Goal: Information Seeking & Learning: Stay updated

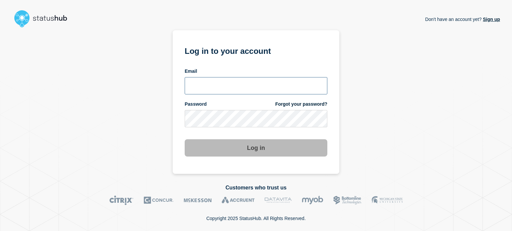
type input "[EMAIL_ADDRESS][DOMAIN_NAME]"
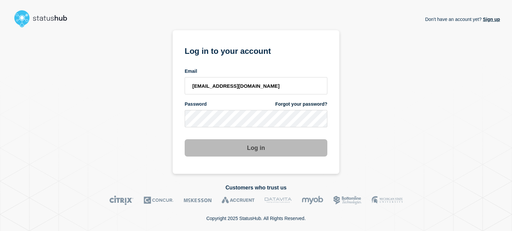
click at [252, 149] on button "Log in" at bounding box center [256, 148] width 143 height 17
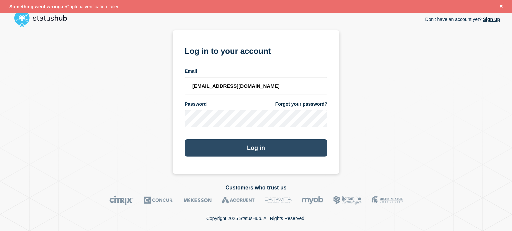
click at [229, 145] on button "Log in" at bounding box center [256, 148] width 143 height 17
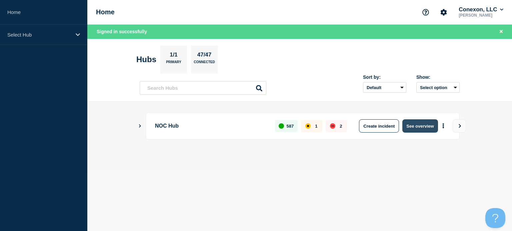
click at [406, 126] on button "See overview" at bounding box center [419, 126] width 35 height 13
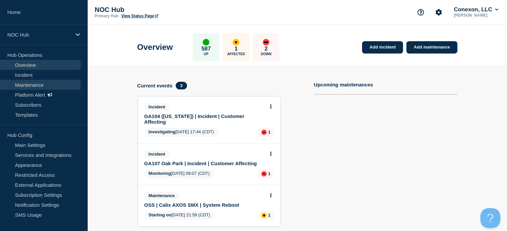
click at [28, 81] on link "Maintenance" at bounding box center [40, 85] width 81 height 10
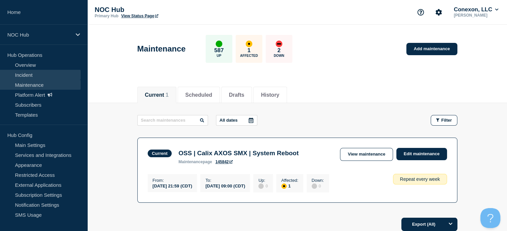
click at [30, 76] on link "Incident" at bounding box center [40, 75] width 81 height 10
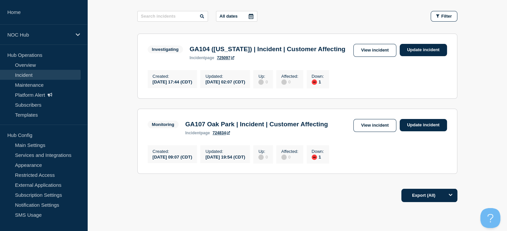
scroll to position [103, 0]
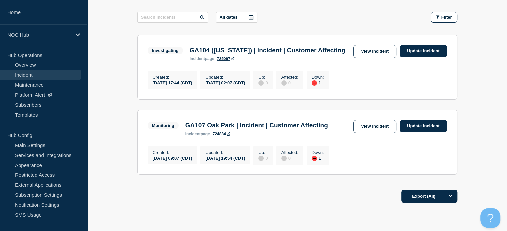
click at [363, 59] on div "Investigating GA104 (Washington) | Incident | Customer Affecting incident page …" at bounding box center [297, 53] width 299 height 16
click at [364, 51] on link "View incident" at bounding box center [374, 51] width 43 height 13
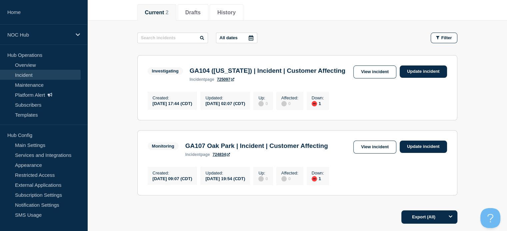
scroll to position [84, 0]
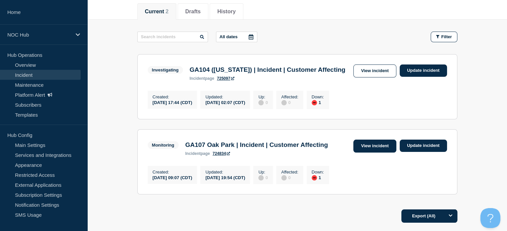
click at [377, 153] on link "View incident" at bounding box center [374, 146] width 43 height 13
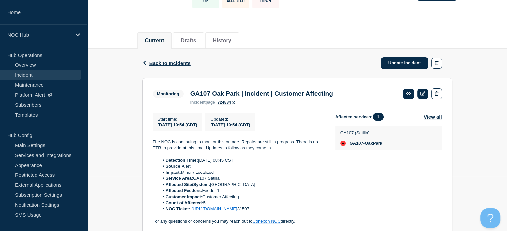
scroll to position [55, 0]
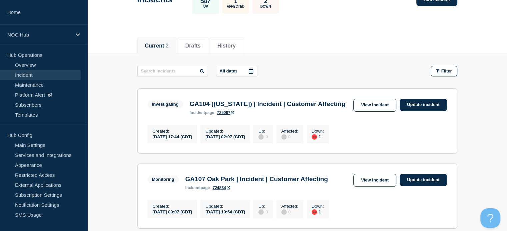
scroll to position [49, 0]
